Goal: Browse casually

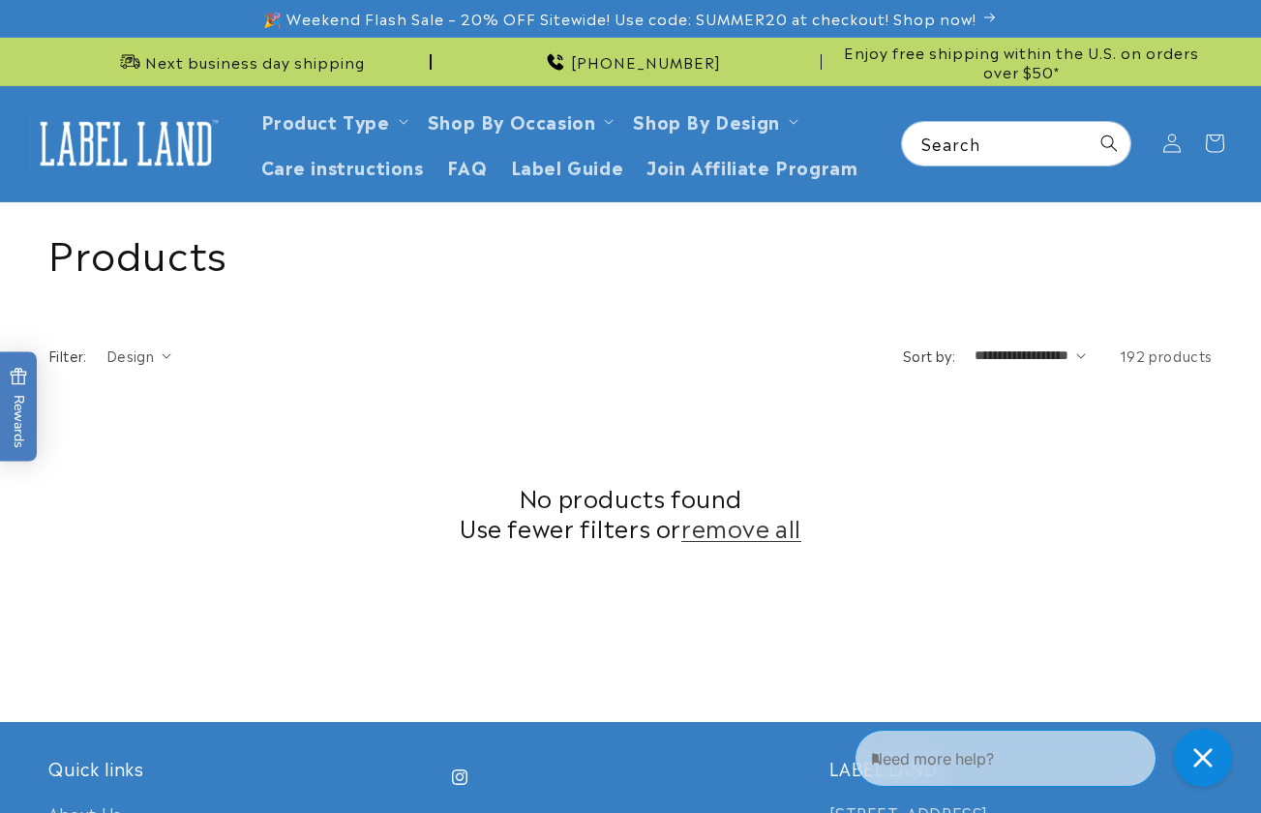
scroll to position [675, 0]
